Goal: Find specific page/section: Find specific page/section

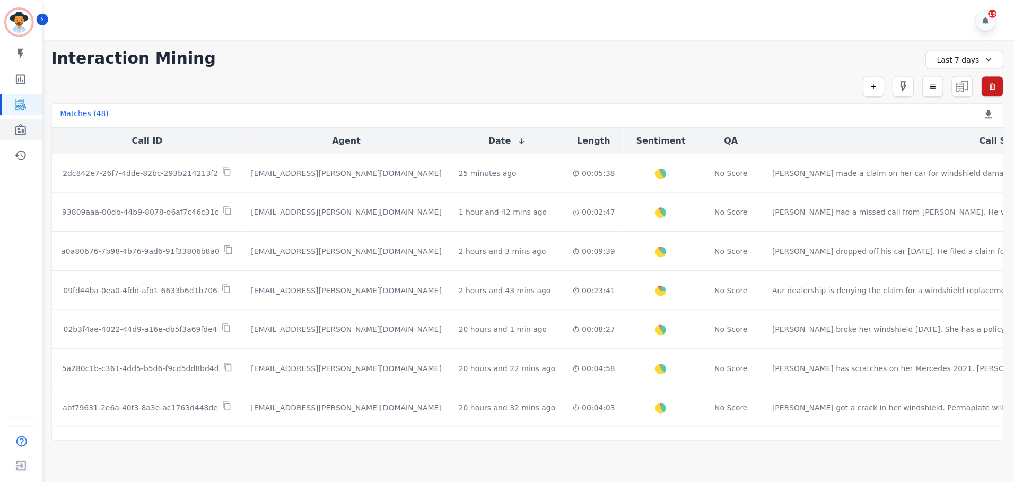
scroll to position [477, 0]
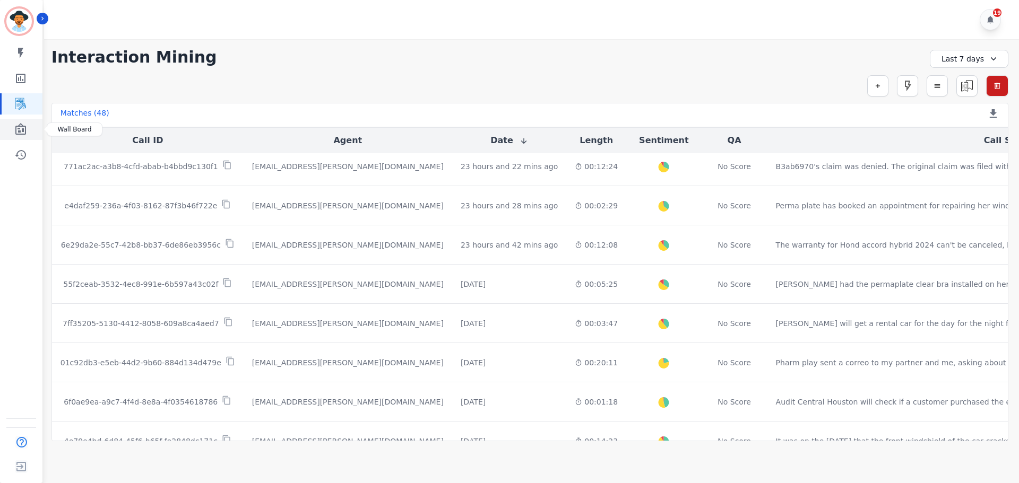
click at [27, 123] on link "Sidebar" at bounding box center [22, 129] width 41 height 21
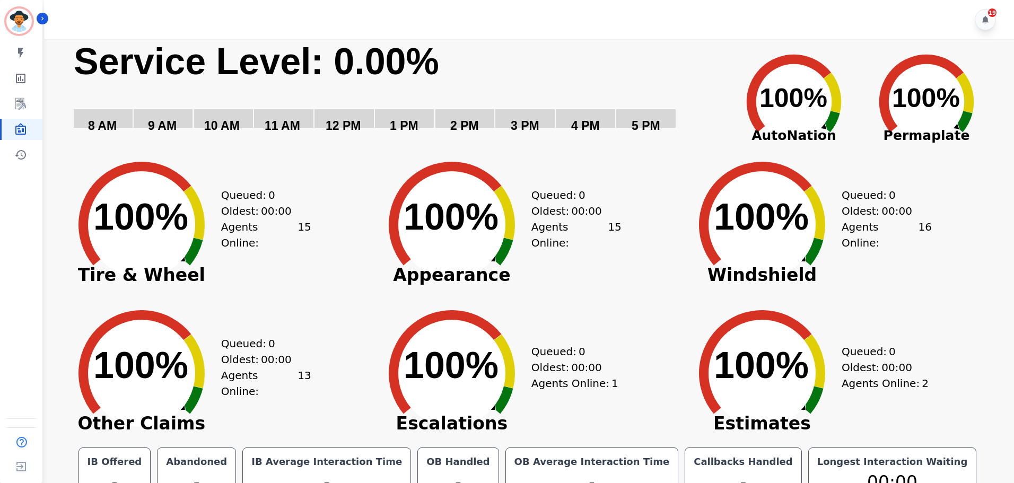
drag, startPoint x: 536, startPoint y: 105, endPoint x: 525, endPoint y: 105, distance: 11.2
click at [536, 105] on rect "Service Level: 0%" at bounding box center [399, 93] width 653 height 109
